Goal: Transaction & Acquisition: Purchase product/service

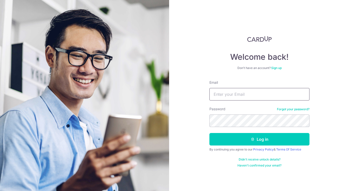
type input "Carolyn.omeara@onsitehealth.sg"
click at [259, 139] on button "Log in" at bounding box center [259, 139] width 100 height 13
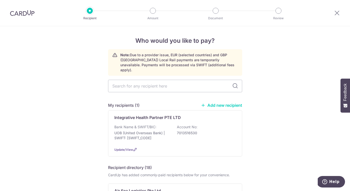
click at [223, 103] on link "Add new recipient" at bounding box center [221, 105] width 41 height 5
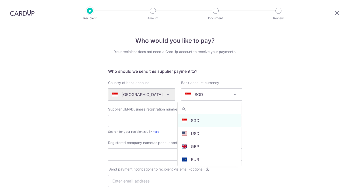
click at [217, 100] on span "SGD" at bounding box center [211, 95] width 61 height 12
click at [255, 107] on div "Who would you like to pay? Your recipient does not need a CardUp account to rec…" at bounding box center [175, 177] width 350 height 303
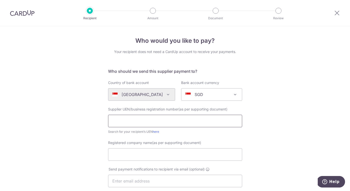
paste input "Vault Dragon Pte Ltd"
type input "Vault Dragon Pte Ltd"
drag, startPoint x: 156, startPoint y: 121, endPoint x: 103, endPoint y: 119, distance: 52.8
click at [103, 119] on div "Who would you like to pay? Your recipient does not need a CardUp account to rec…" at bounding box center [175, 177] width 350 height 303
paste input "Vault Dragon Pte Ltd"
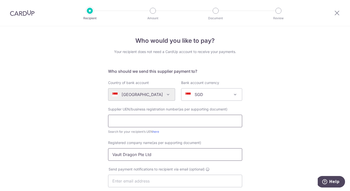
type input "Vault Dragon Pte Ltd"
click at [151, 122] on input "text" at bounding box center [175, 121] width 134 height 13
paste input "201318318G"
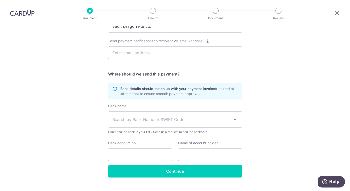
scroll to position [136, 0]
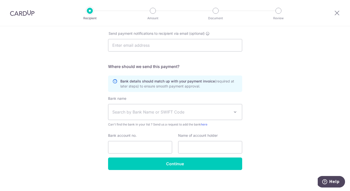
type input "201318318G"
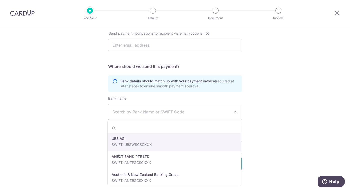
click at [150, 111] on span "Search by Bank Name or SWIFT Code" at bounding box center [171, 112] width 118 height 6
type input "db"
select select "6"
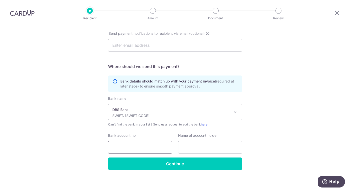
click at [154, 145] on input "Bank account no." at bounding box center [140, 147] width 64 height 13
paste input "0720267168"
type input "0720267168"
paste input "Vault Dragon Pte Ltd"
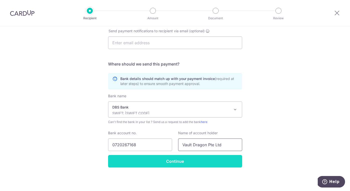
scroll to position [138, 0]
type input "Vault Dragon Pte Ltd"
click at [174, 162] on input "Continue" at bounding box center [175, 161] width 134 height 13
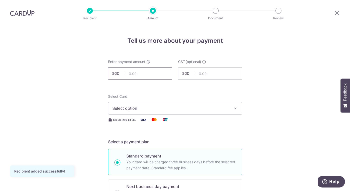
click at [147, 73] on input "text" at bounding box center [140, 73] width 64 height 13
type input "2,100.00"
click at [224, 108] on span "Select option" at bounding box center [170, 108] width 117 height 6
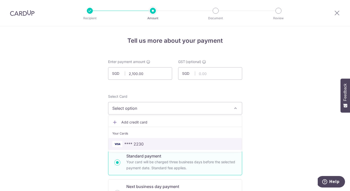
click at [143, 145] on span "**** 2230" at bounding box center [175, 144] width 126 height 6
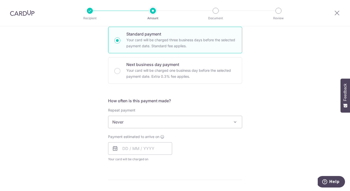
scroll to position [122, 0]
click at [134, 147] on input "text" at bounding box center [140, 148] width 64 height 13
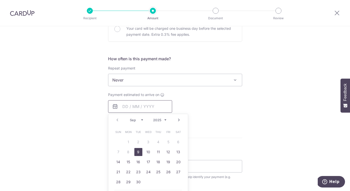
scroll to position [174, 0]
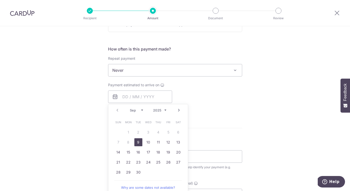
click at [137, 141] on link "9" at bounding box center [138, 142] width 8 height 8
type input "09/09/2025"
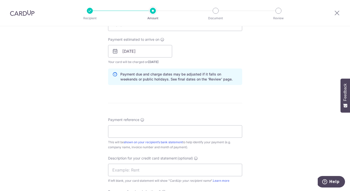
scroll to position [227, 0]
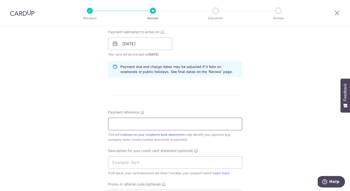
click at [127, 126] on input "Payment reference" at bounding box center [175, 124] width 134 height 13
type input "D"
drag, startPoint x: 156, startPoint y: 123, endPoint x: 99, endPoint y: 122, distance: 57.3
click at [99, 122] on div "Tell us more about your payment Enter payment amount SGD 2,100.00 2100.00 GST (…" at bounding box center [175, 52] width 350 height 506
type input "Onsite Health Pte Ltd"
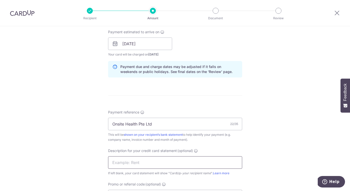
click at [126, 161] on input "text" at bounding box center [175, 162] width 134 height 13
type input "a"
type input "v"
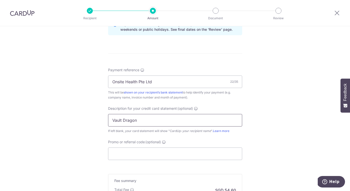
scroll to position [271, 0]
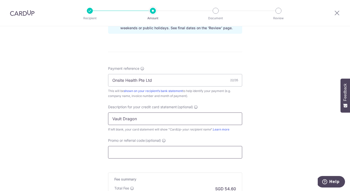
type input "Vault Dragon"
click at [148, 151] on input "Promo or referral code (optional)" at bounding box center [175, 152] width 134 height 13
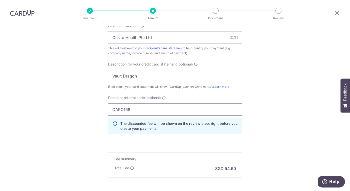
type input "CARO168"
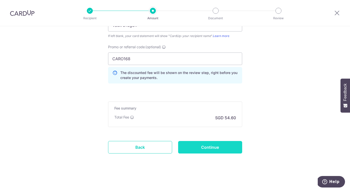
scroll to position [364, 0]
click at [209, 150] on input "Continue" at bounding box center [210, 147] width 64 height 13
type input "Create Schedule"
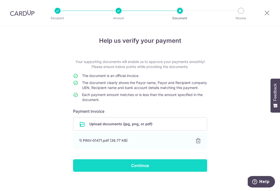
click at [143, 172] on input "Continue" at bounding box center [140, 165] width 134 height 13
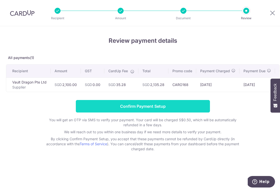
click at [151, 107] on input "Confirm Payment Setup" at bounding box center [143, 106] width 134 height 13
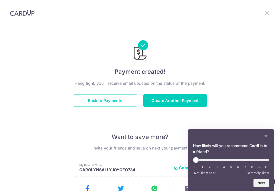
click at [267, 11] on icon at bounding box center [267, 13] width 6 height 6
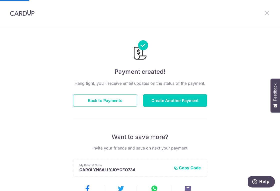
click at [267, 12] on icon at bounding box center [267, 13] width 6 height 6
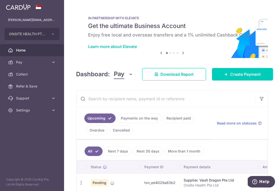
scroll to position [75, 0]
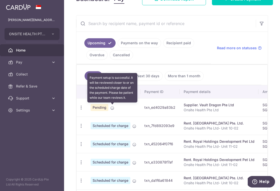
click at [112, 109] on icon at bounding box center [112, 108] width 4 height 4
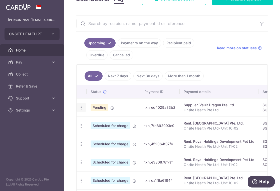
click at [81, 109] on icon "button" at bounding box center [81, 107] width 5 height 5
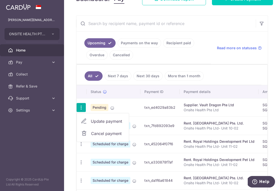
click at [98, 133] on span "Cancel payment" at bounding box center [108, 134] width 34 height 6
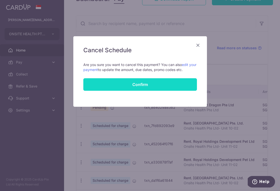
click at [146, 89] on button "Confirm" at bounding box center [140, 84] width 114 height 13
